Goal: Task Accomplishment & Management: Manage account settings

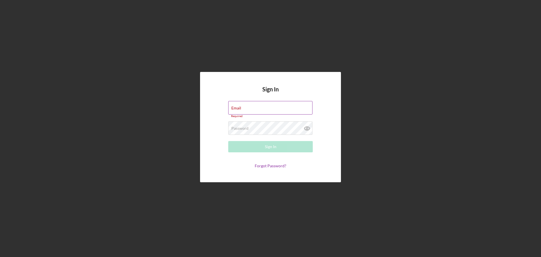
drag, startPoint x: 239, startPoint y: 108, endPoint x: 257, endPoint y: 110, distance: 17.9
click at [239, 108] on label "Email" at bounding box center [236, 108] width 10 height 5
click at [239, 108] on input "Email" at bounding box center [270, 108] width 84 height 14
click at [268, 107] on div "Email Required" at bounding box center [270, 109] width 85 height 17
click at [279, 111] on input "Email" at bounding box center [270, 108] width 84 height 14
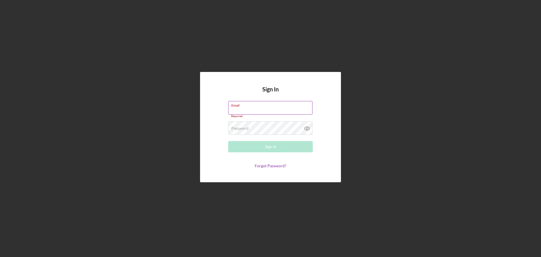
type input "[EMAIL_ADDRESS][DOMAIN_NAME]"
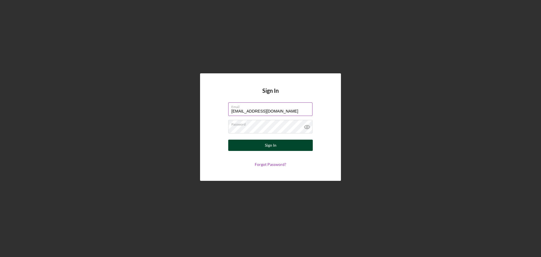
click at [271, 143] on div "Sign In" at bounding box center [271, 144] width 12 height 11
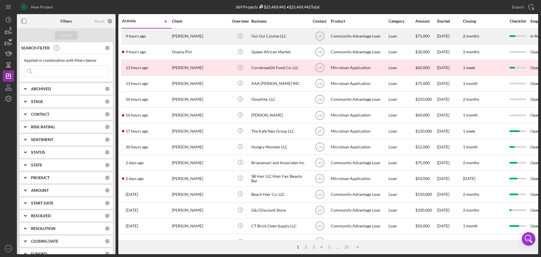
click at [274, 33] on div "Oui Oui Cuisine LLC" at bounding box center [279, 36] width 56 height 15
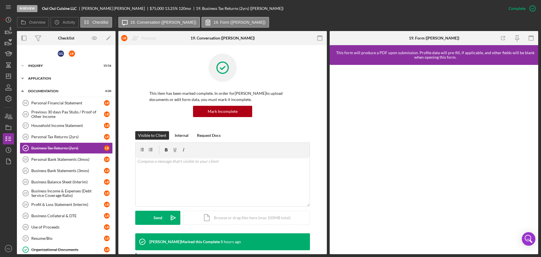
click at [23, 77] on icon "Icon/Expander" at bounding box center [22, 78] width 11 height 11
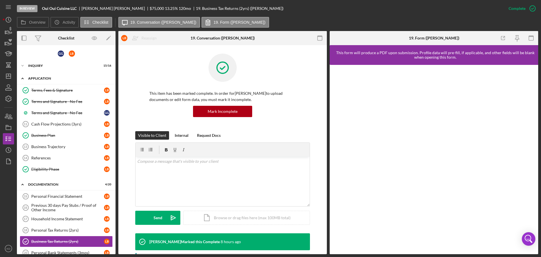
click at [23, 77] on icon "Icon/Expander" at bounding box center [22, 78] width 11 height 11
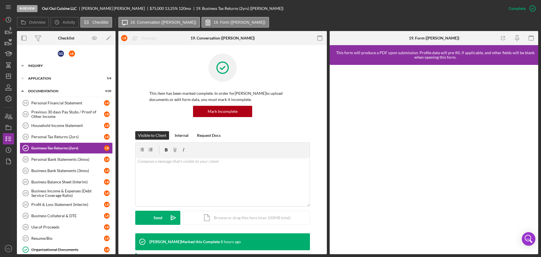
click at [23, 65] on icon "Icon/Expander" at bounding box center [22, 65] width 11 height 11
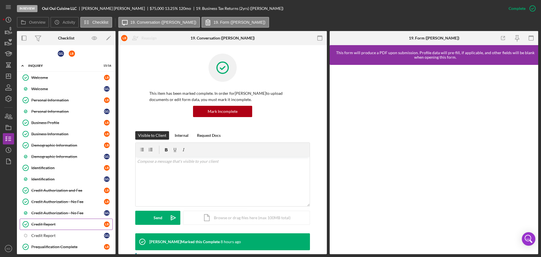
click at [42, 223] on div "Credit Report" at bounding box center [67, 224] width 73 height 5
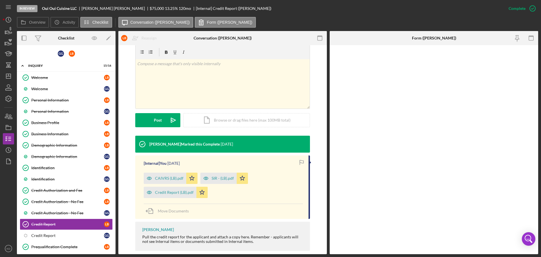
scroll to position [94, 0]
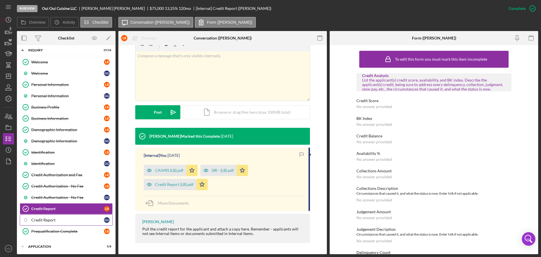
click at [45, 217] on link "Icon/Checklist Item Sub Internal Credit Report G G" at bounding box center [66, 219] width 93 height 11
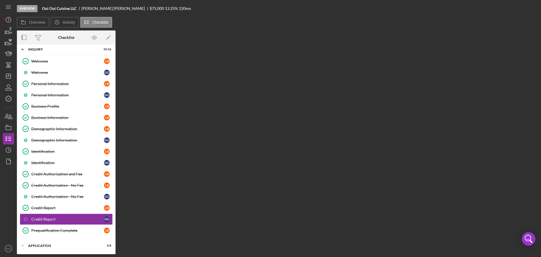
scroll to position [16, 0]
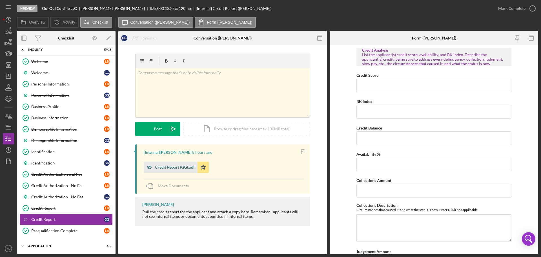
click at [160, 167] on div "Credit Report (GG).pdf" at bounding box center [175, 167] width 40 height 5
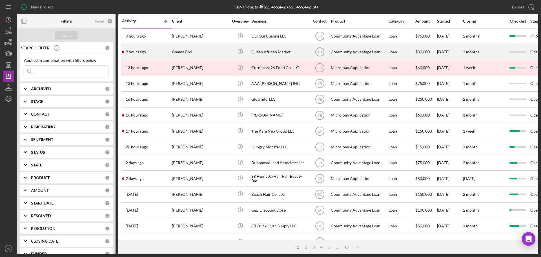
click at [269, 50] on div "Queen African Market" at bounding box center [279, 52] width 56 height 15
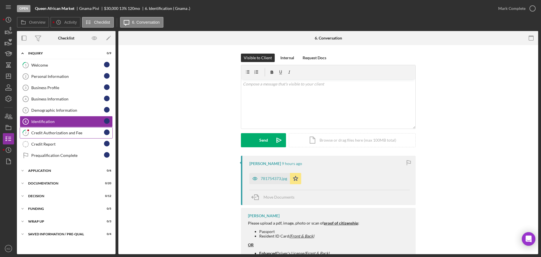
click at [46, 132] on div "Credit Authorization and Fee" at bounding box center [67, 132] width 73 height 5
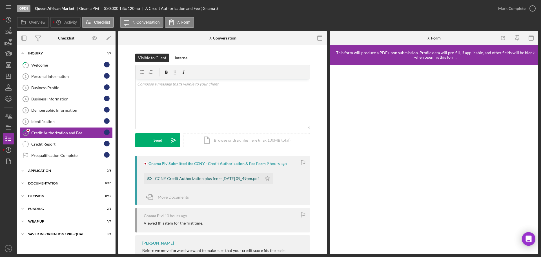
click at [230, 179] on div "CCNY Credit Authorization plus fee -- [DATE] 09_49pm.pdf" at bounding box center [207, 178] width 104 height 5
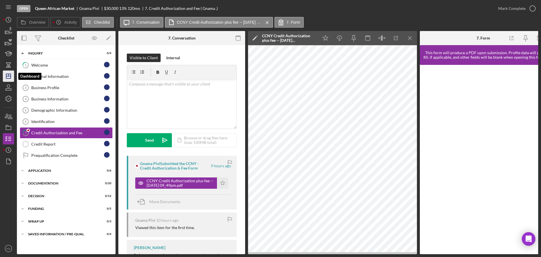
click at [11, 77] on polygon "button" at bounding box center [8, 76] width 5 height 5
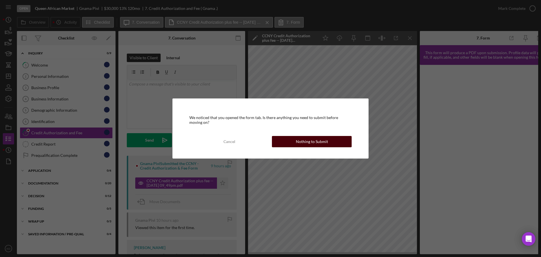
click at [318, 143] on div "Nothing to Submit" at bounding box center [312, 141] width 32 height 11
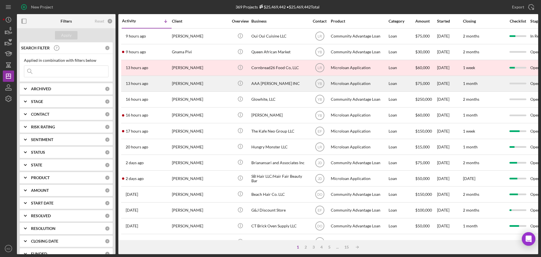
click at [268, 82] on div "AAA [PERSON_NAME] INC" at bounding box center [279, 83] width 56 height 15
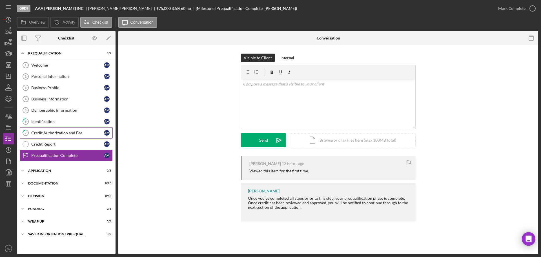
drag, startPoint x: 51, startPoint y: 132, endPoint x: 56, endPoint y: 132, distance: 4.8
click at [51, 132] on div "Credit Authorization and Fee" at bounding box center [67, 132] width 73 height 5
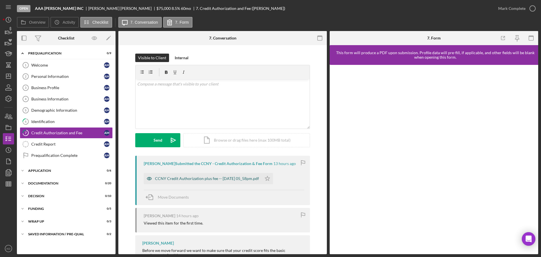
click at [232, 178] on div "CCNY Credit Authorization plus fee -- [DATE] 05_58pm.pdf" at bounding box center [207, 178] width 104 height 5
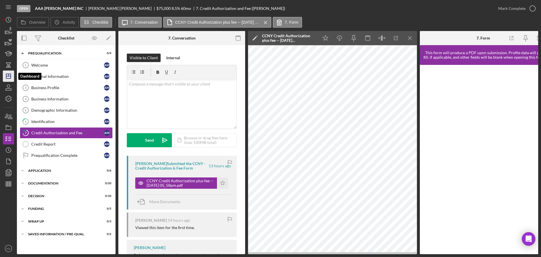
click at [10, 76] on line "button" at bounding box center [8, 76] width 5 height 0
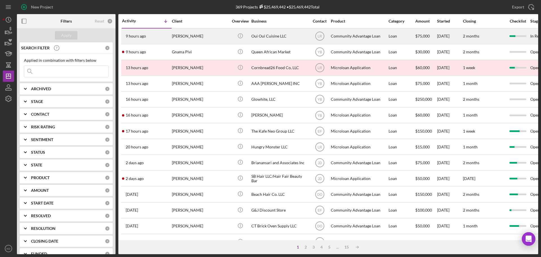
click at [276, 36] on div "Oui Oui Cuisine LLC" at bounding box center [279, 36] width 56 height 15
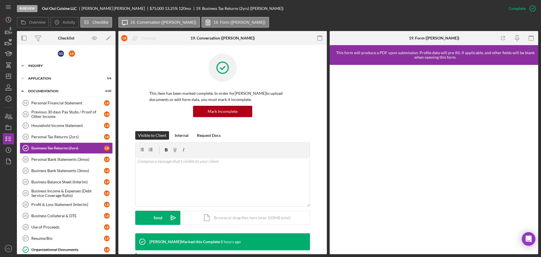
click at [22, 66] on icon "Icon/Expander" at bounding box center [22, 65] width 11 height 11
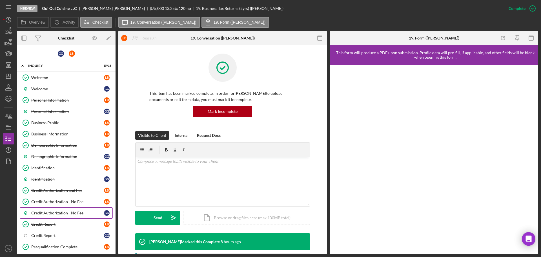
click at [58, 213] on div "Credit Authorization - No Fee" at bounding box center [67, 212] width 73 height 5
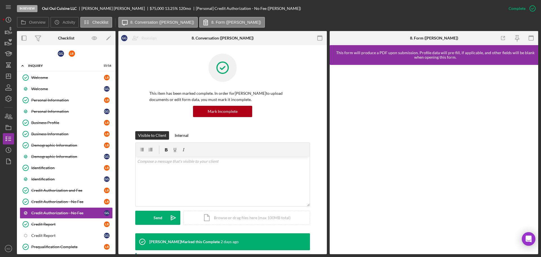
click at [325, 194] on div "Credit Authorization - No Fee G G Reassign [PERSON_NAME] [PERSON_NAME] L B [PER…" at bounding box center [222, 149] width 208 height 209
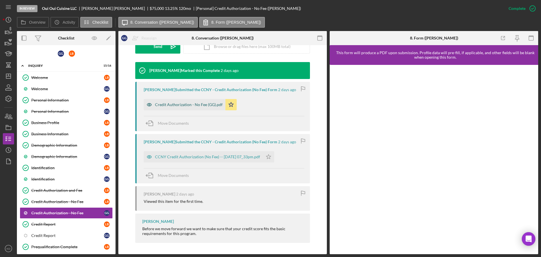
click at [195, 102] on div "Credit Authorization - No Fee (GG).pdf" at bounding box center [189, 104] width 68 height 5
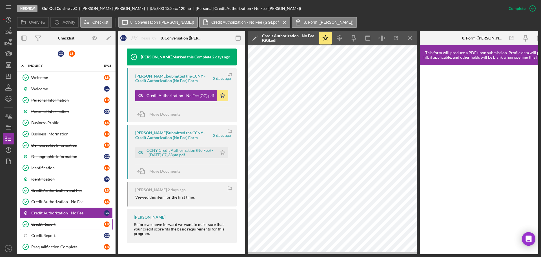
click at [49, 222] on div "Credit Report" at bounding box center [67, 224] width 73 height 5
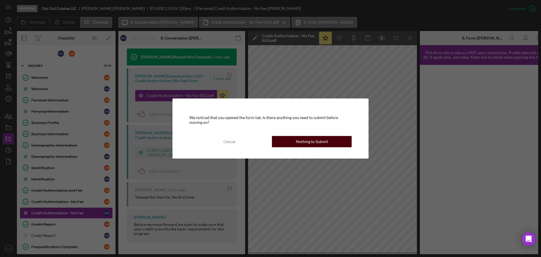
click at [302, 142] on div "Nothing to Submit" at bounding box center [312, 141] width 32 height 11
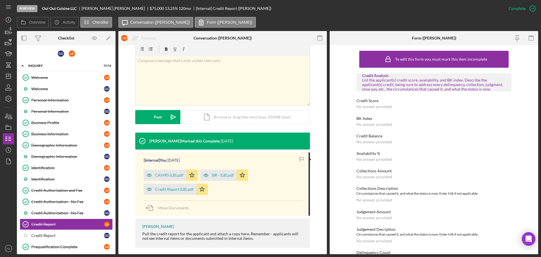
scroll to position [94, 0]
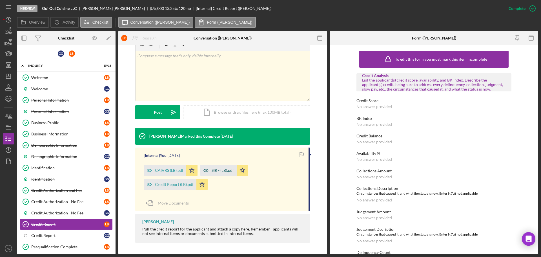
click at [221, 170] on div "SIR - (LB).pdf" at bounding box center [223, 170] width 22 height 5
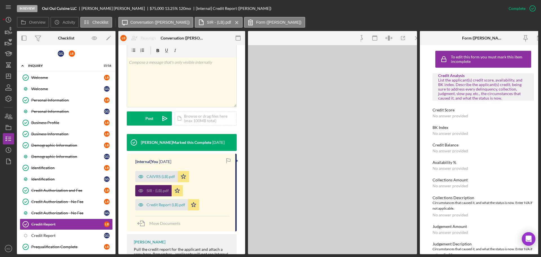
scroll to position [101, 0]
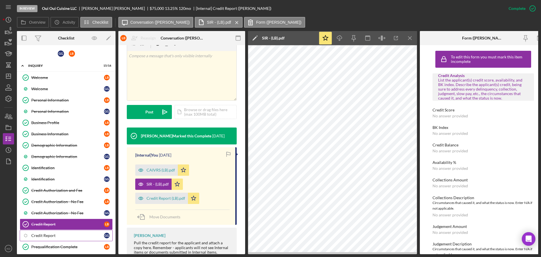
click at [39, 234] on div "Credit Report" at bounding box center [67, 235] width 73 height 5
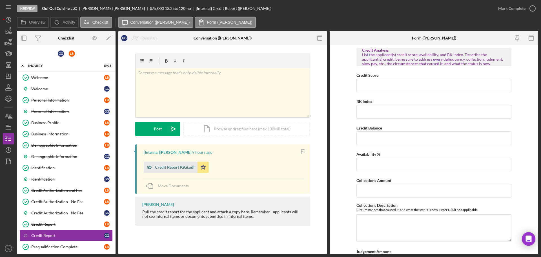
click at [179, 166] on div "Credit Report (GG).pdf" at bounding box center [175, 167] width 40 height 5
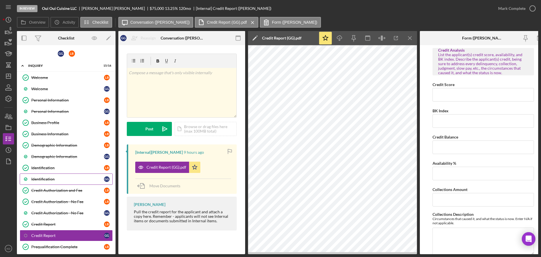
click at [44, 180] on div "Identification" at bounding box center [67, 179] width 73 height 5
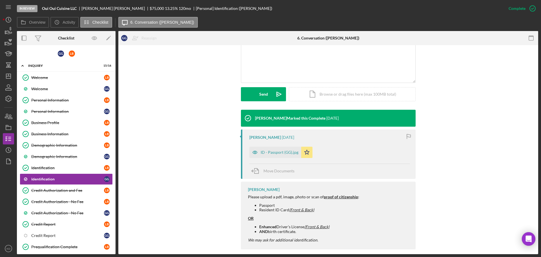
scroll to position [130, 0]
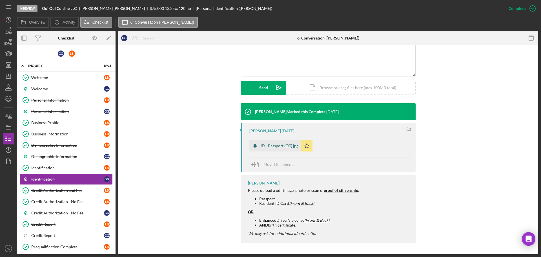
click at [284, 145] on div "ID - Passport (GG).jpg" at bounding box center [280, 145] width 38 height 5
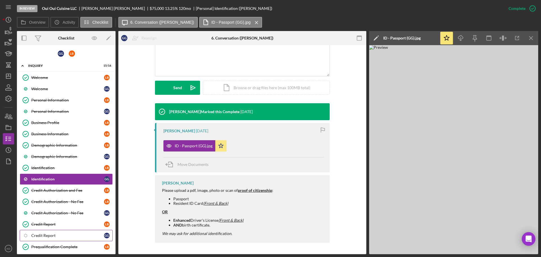
drag, startPoint x: 44, startPoint y: 236, endPoint x: 59, endPoint y: 232, distance: 15.3
click at [44, 236] on div "Credit Report" at bounding box center [67, 235] width 73 height 5
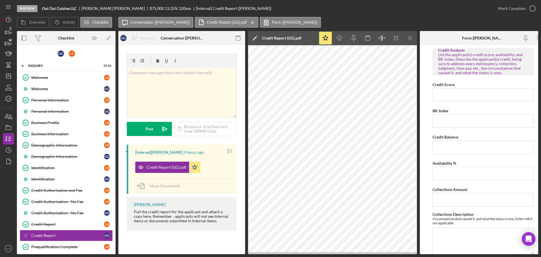
click at [409, 39] on icon "Icon/Menu Close" at bounding box center [410, 38] width 13 height 13
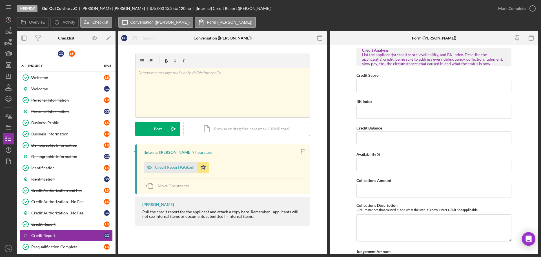
click at [233, 131] on div "Icon/Document Browse or drag files here (max 100MB total) Tap to choose files o…" at bounding box center [246, 129] width 127 height 14
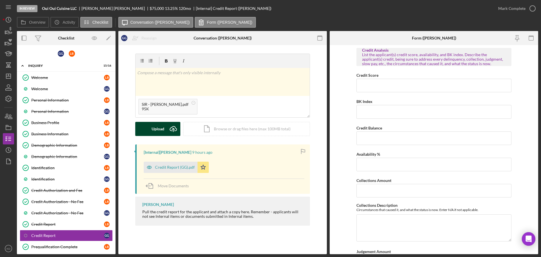
click at [162, 128] on div "Upload" at bounding box center [158, 129] width 13 height 14
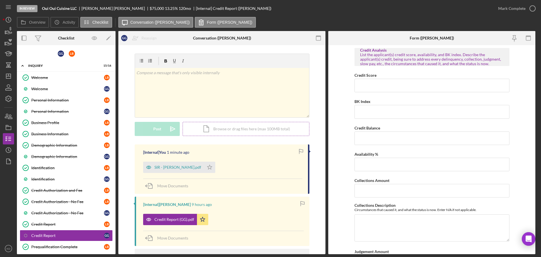
click at [237, 128] on div "Icon/Document Browse or drag files here (max 100MB total) Tap to choose files o…" at bounding box center [246, 129] width 127 height 14
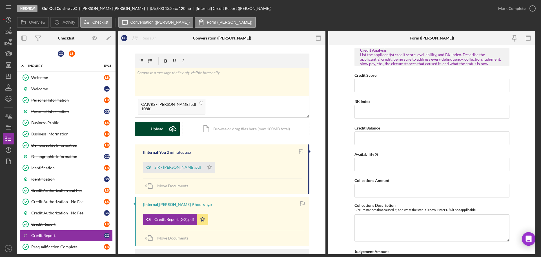
click at [164, 127] on button "Upload Icon/Upload" at bounding box center [157, 129] width 45 height 14
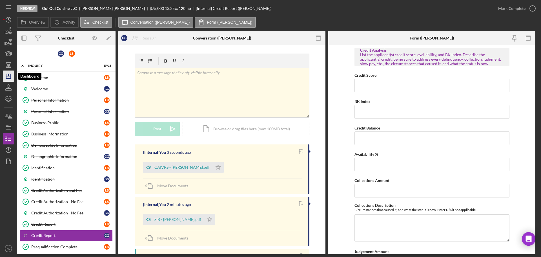
click at [7, 73] on icon "Icon/Dashboard" at bounding box center [8, 76] width 14 height 14
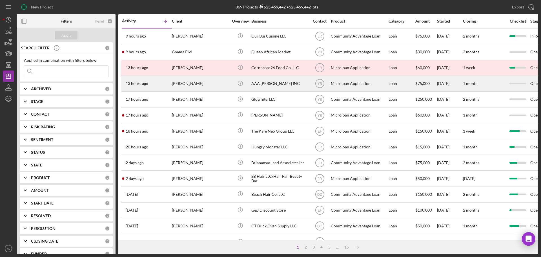
click at [266, 83] on div "AAA [PERSON_NAME] INC" at bounding box center [279, 83] width 56 height 15
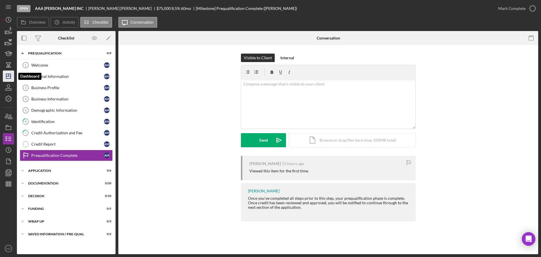
click at [12, 75] on icon "Icon/Dashboard" at bounding box center [8, 76] width 14 height 14
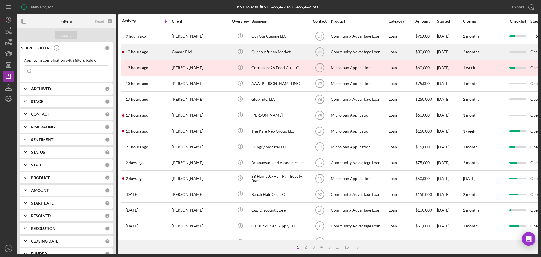
click at [256, 52] on div "Queen African Market" at bounding box center [279, 52] width 56 height 15
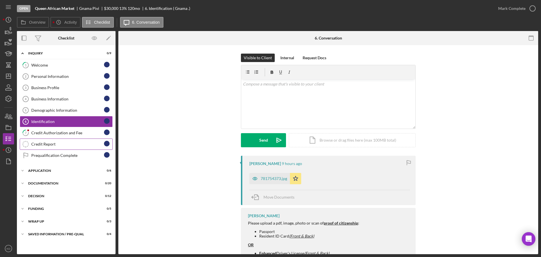
click at [60, 144] on div "Credit Report" at bounding box center [67, 144] width 73 height 5
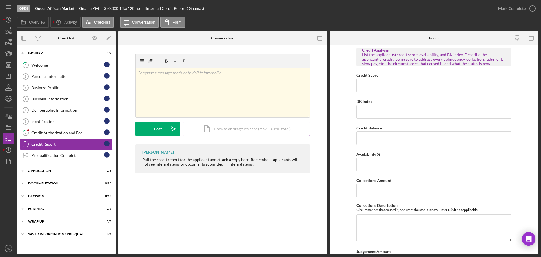
click at [236, 128] on div "Icon/Document Browse or drag files here (max 100MB total) Tap to choose files o…" at bounding box center [246, 129] width 127 height 14
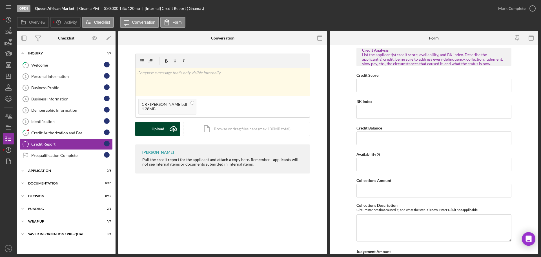
click at [153, 127] on div "Upload" at bounding box center [158, 129] width 13 height 14
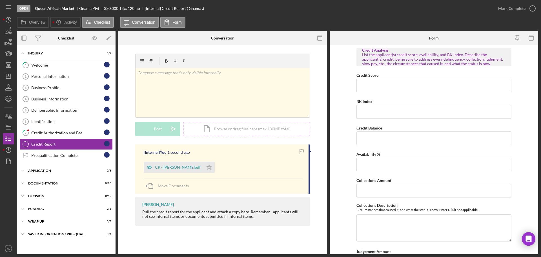
click at [248, 128] on div "Icon/Document Browse or drag files here (max 100MB total) Tap to choose files o…" at bounding box center [246, 129] width 127 height 14
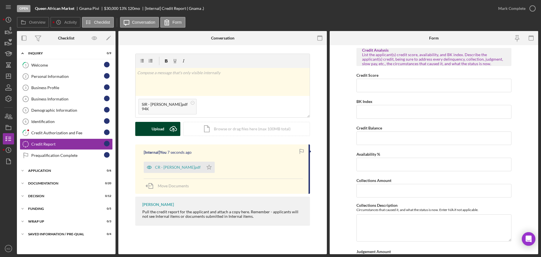
click at [163, 131] on div "Upload" at bounding box center [158, 129] width 13 height 14
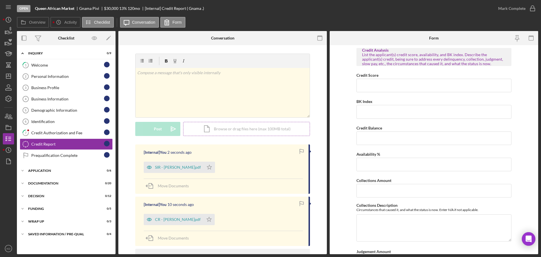
click at [230, 128] on div "Icon/Document Browse or drag files here (max 100MB total) Tap to choose files o…" at bounding box center [246, 129] width 127 height 14
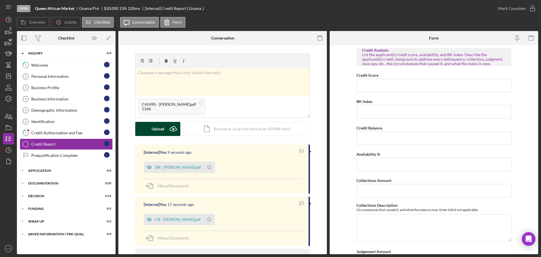
click at [159, 127] on div "Upload" at bounding box center [158, 129] width 13 height 14
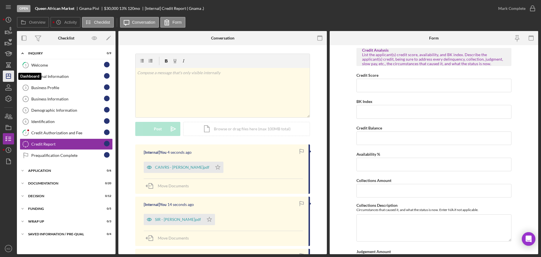
click at [7, 77] on icon "Icon/Dashboard" at bounding box center [8, 76] width 14 height 14
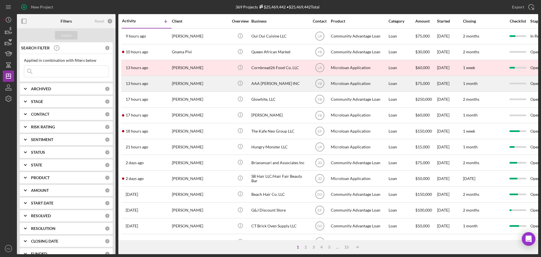
click at [263, 82] on div "AAA [PERSON_NAME] INC" at bounding box center [279, 83] width 56 height 15
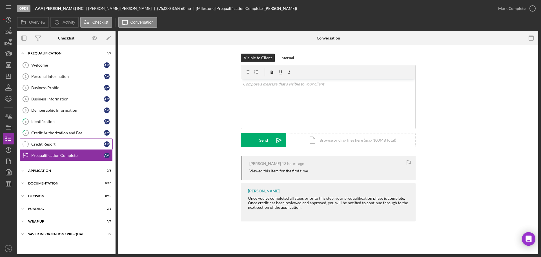
click at [45, 144] on div "Credit Report" at bounding box center [67, 144] width 73 height 5
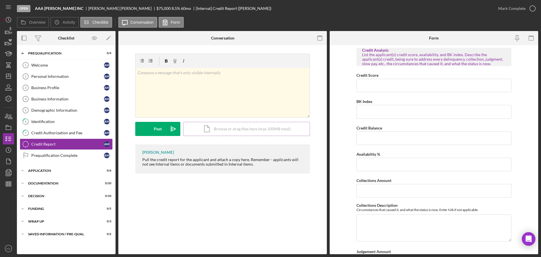
click at [260, 129] on div "Icon/Document Browse or drag files here (max 100MB total) Tap to choose files o…" at bounding box center [246, 129] width 127 height 14
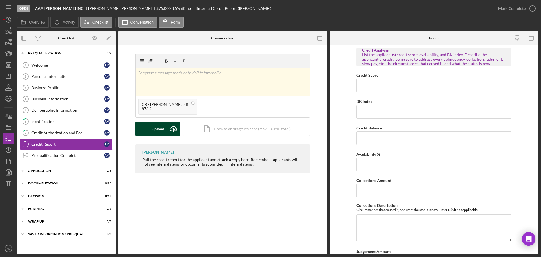
click at [160, 127] on div "Upload" at bounding box center [158, 129] width 13 height 14
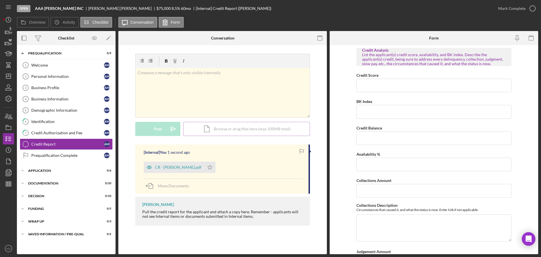
click at [268, 128] on div "Icon/Document Browse or drag files here (max 100MB total) Tap to choose files o…" at bounding box center [246, 129] width 127 height 14
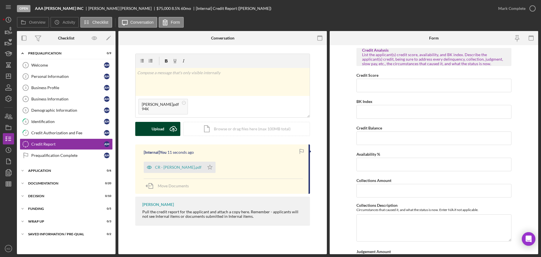
click at [167, 130] on icon "Icon/Upload" at bounding box center [173, 129] width 14 height 14
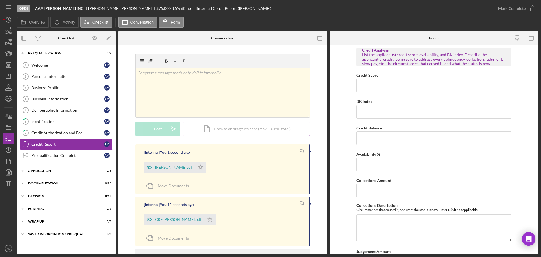
click at [275, 128] on div "Icon/Document Browse or drag files here (max 100MB total) Tap to choose files o…" at bounding box center [246, 129] width 127 height 14
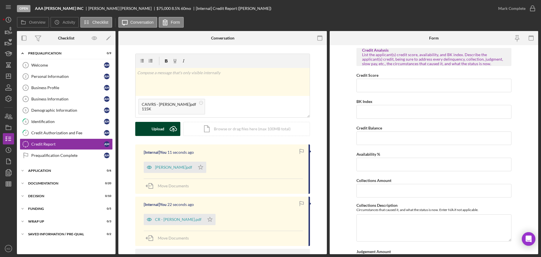
click at [158, 127] on div "Upload" at bounding box center [158, 129] width 13 height 14
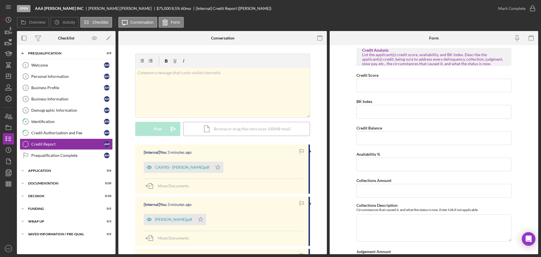
click at [240, 129] on div "Icon/Document Browse or drag files here (max 100MB total) Tap to choose files o…" at bounding box center [246, 129] width 127 height 14
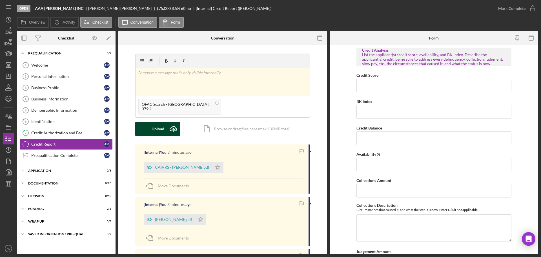
click at [154, 128] on div "Upload" at bounding box center [158, 129] width 13 height 14
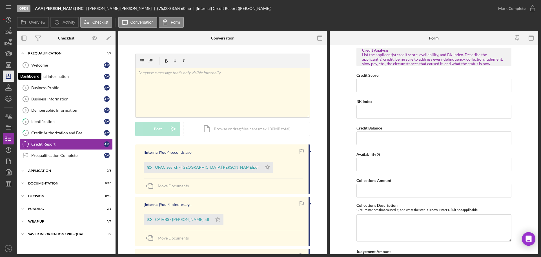
click at [7, 73] on icon "Icon/Dashboard" at bounding box center [8, 76] width 14 height 14
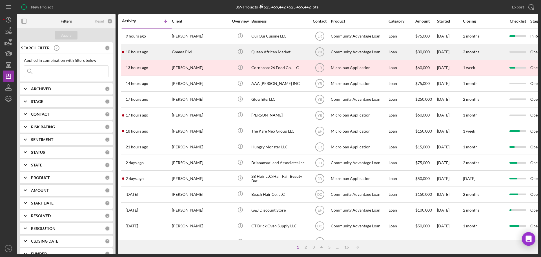
click at [278, 52] on div "Queen African Market" at bounding box center [279, 52] width 56 height 15
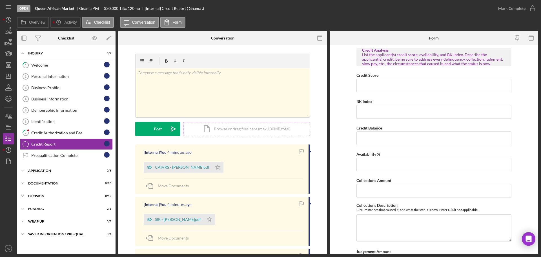
click at [237, 129] on div "Icon/Document Browse or drag files here (max 100MB total) Tap to choose files o…" at bounding box center [246, 129] width 127 height 14
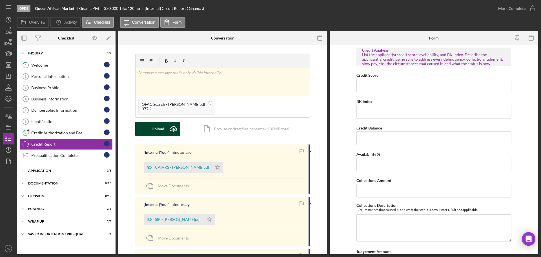
click at [164, 126] on button "Upload Icon/Upload" at bounding box center [157, 129] width 45 height 14
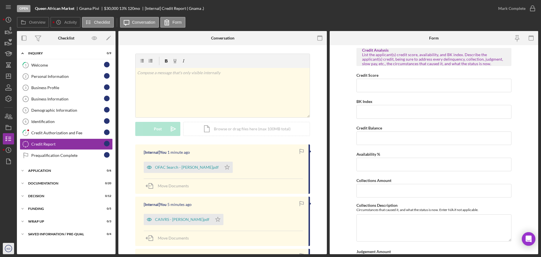
click at [7, 247] on text "KD" at bounding box center [8, 248] width 4 height 3
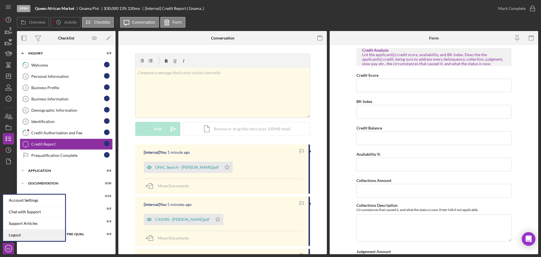
click at [12, 234] on link "Logout" at bounding box center [34, 235] width 62 height 12
